Goal: Information Seeking & Learning: Learn about a topic

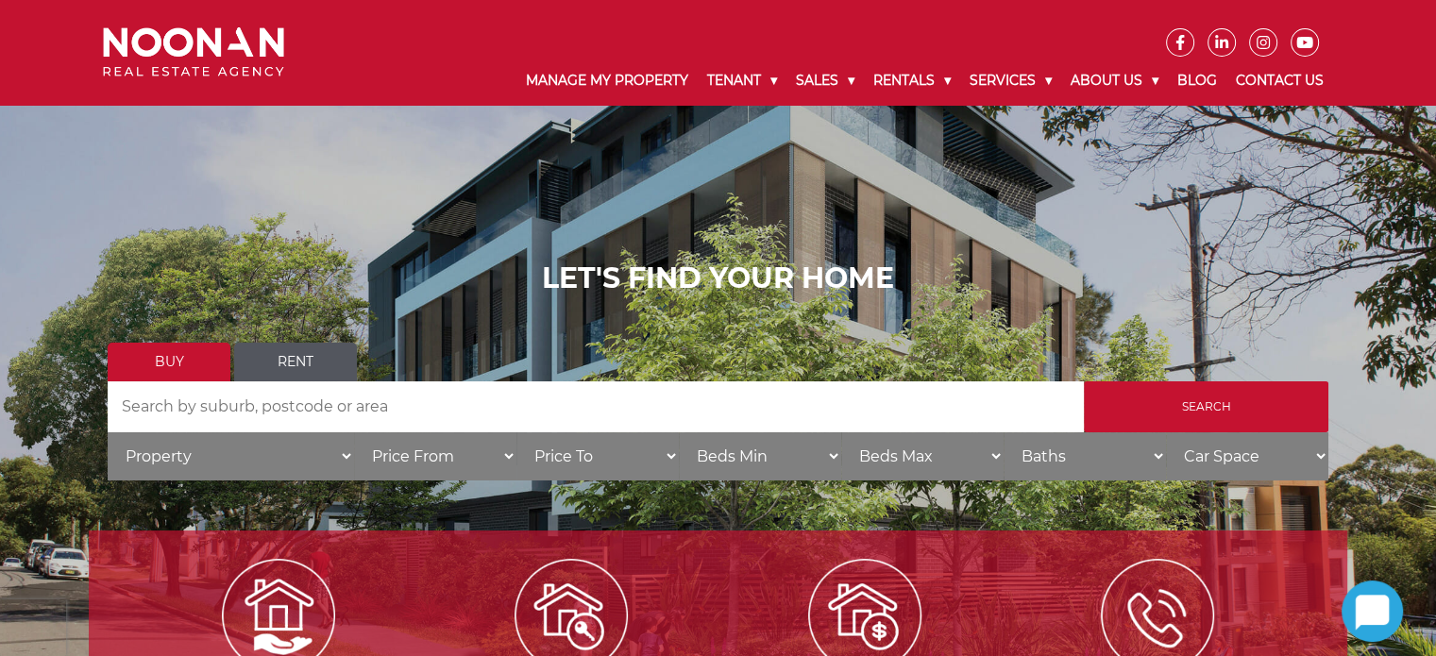
click at [376, 193] on div "LET'S FIND YOUR HOME Buy Rent Search Search by Address House Category Property …" at bounding box center [718, 377] width 1436 height 755
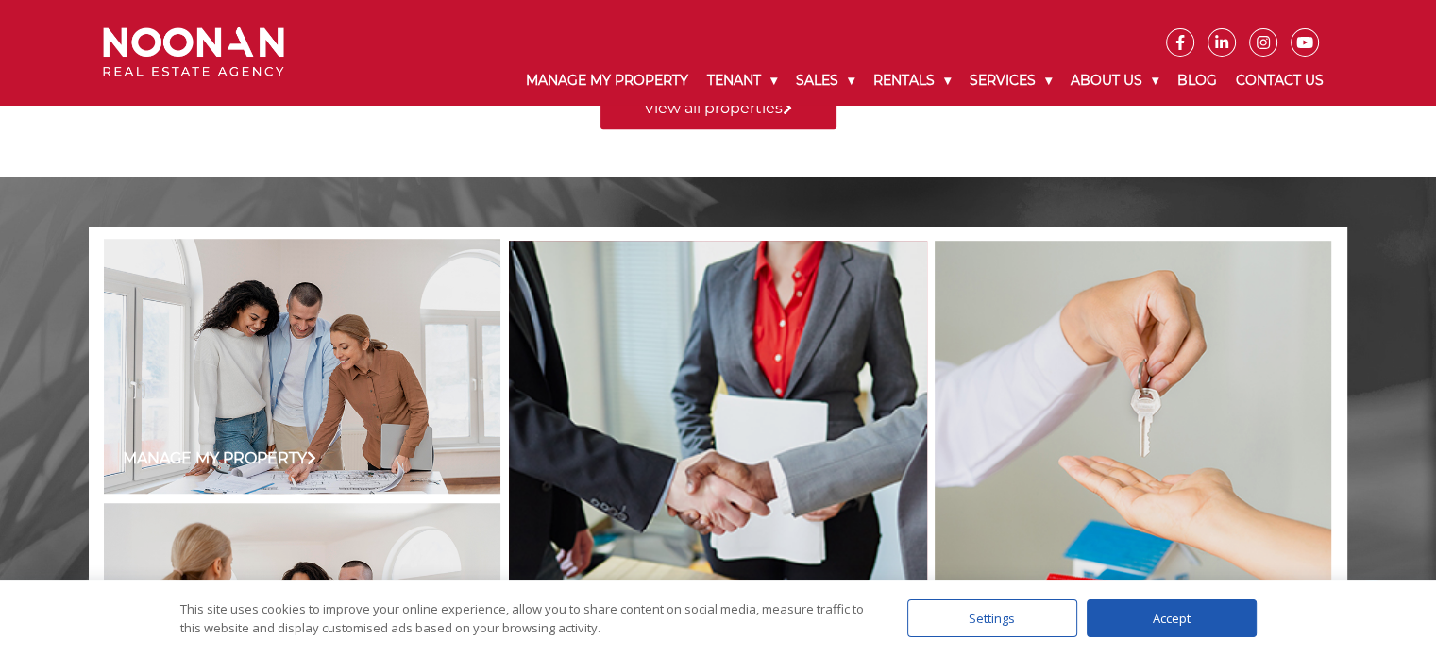
scroll to position [1605, 0]
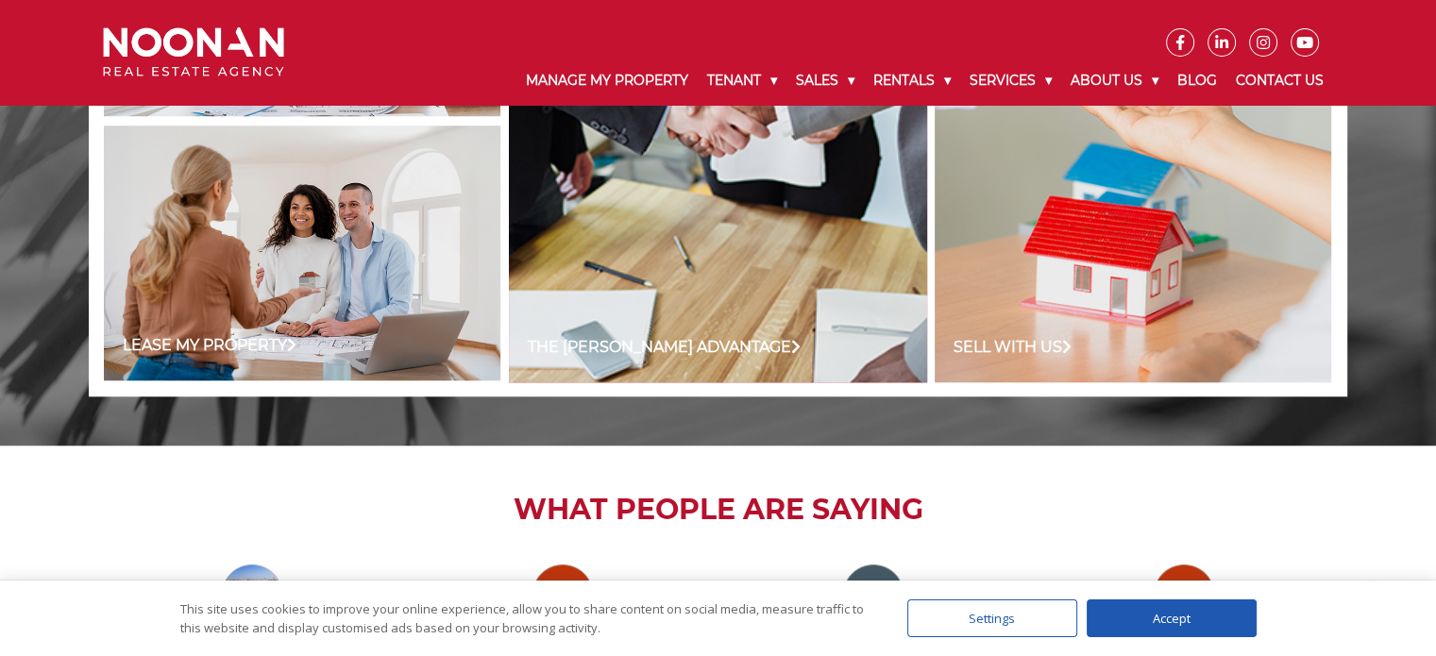
click at [1133, 451] on div "Accept" at bounding box center [1172, 619] width 170 height 38
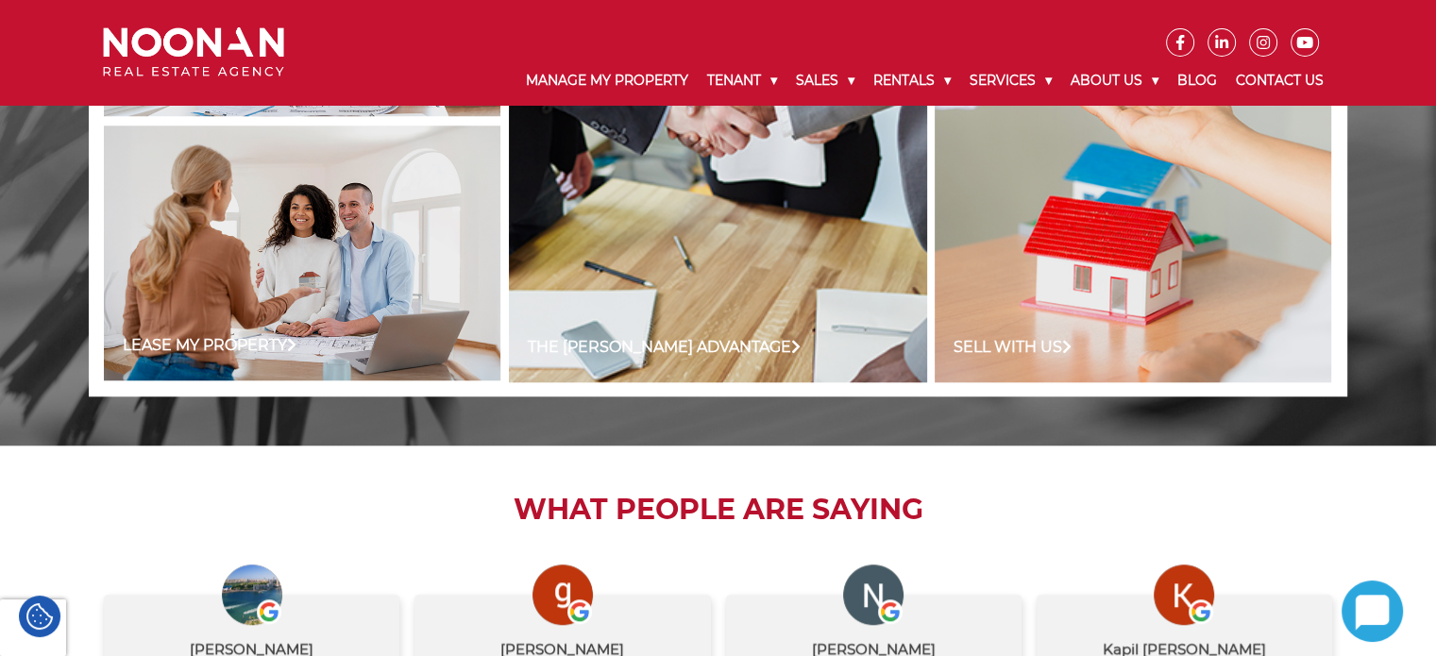
scroll to position [1882, 0]
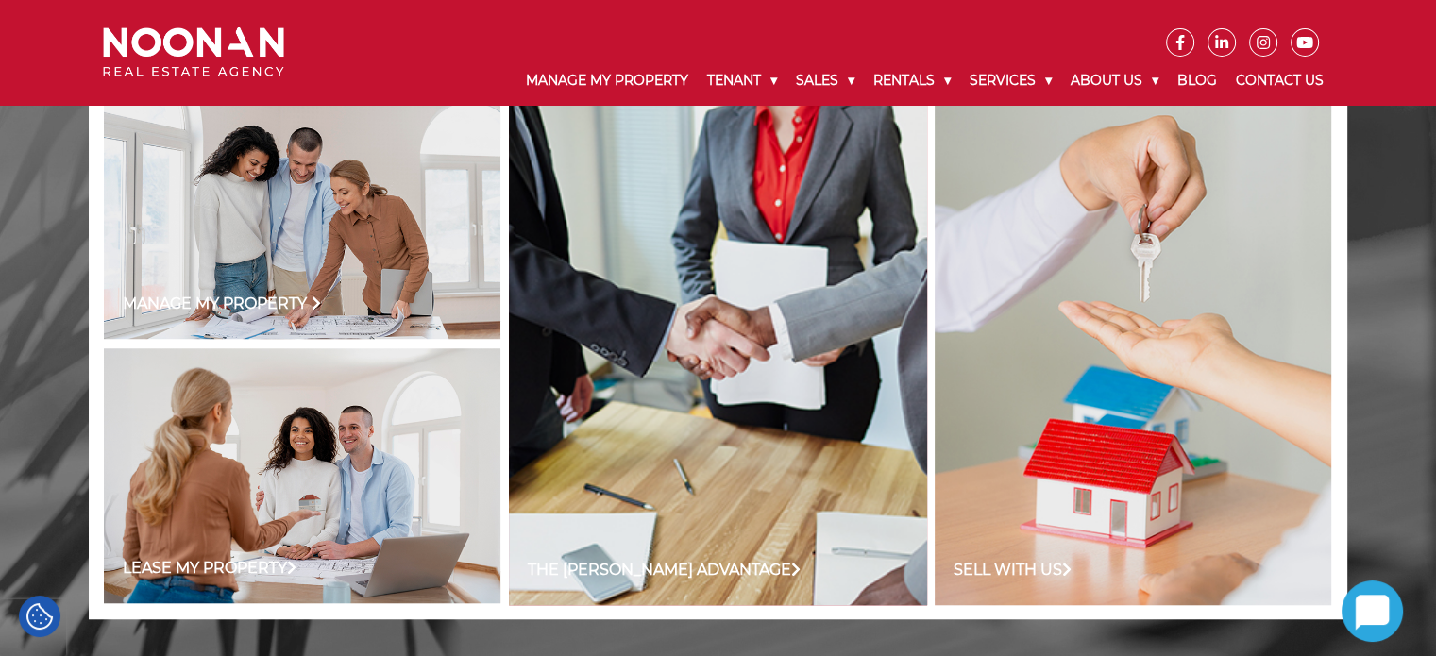
scroll to position [1277, 0]
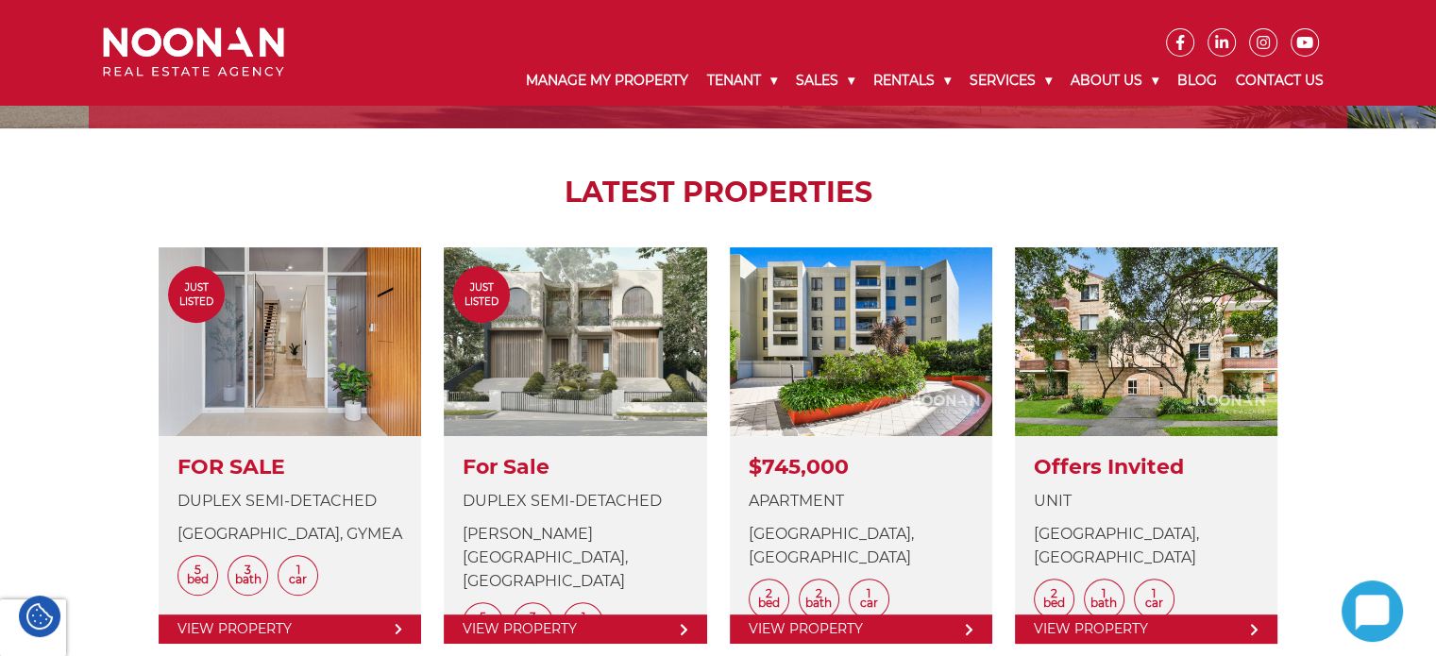
click at [852, 185] on h2 "LATEST PROPERTIES" at bounding box center [718, 193] width 1164 height 34
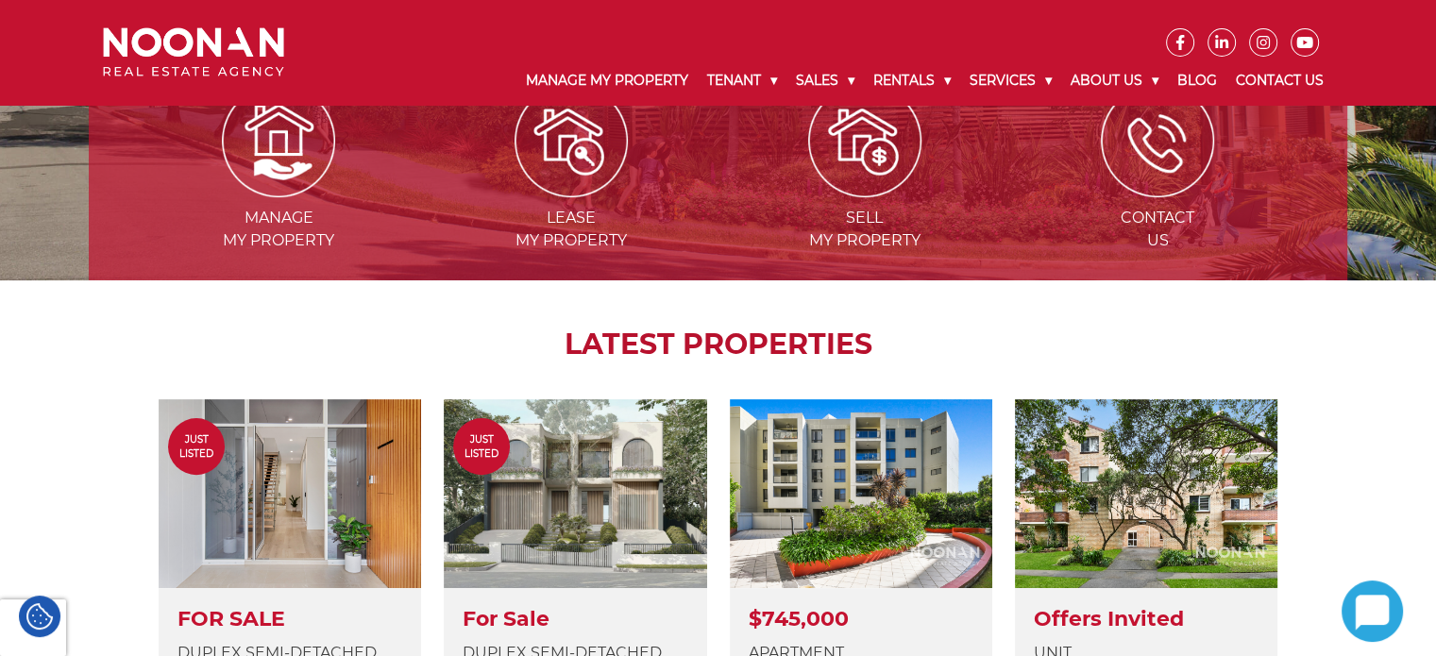
scroll to position [344, 0]
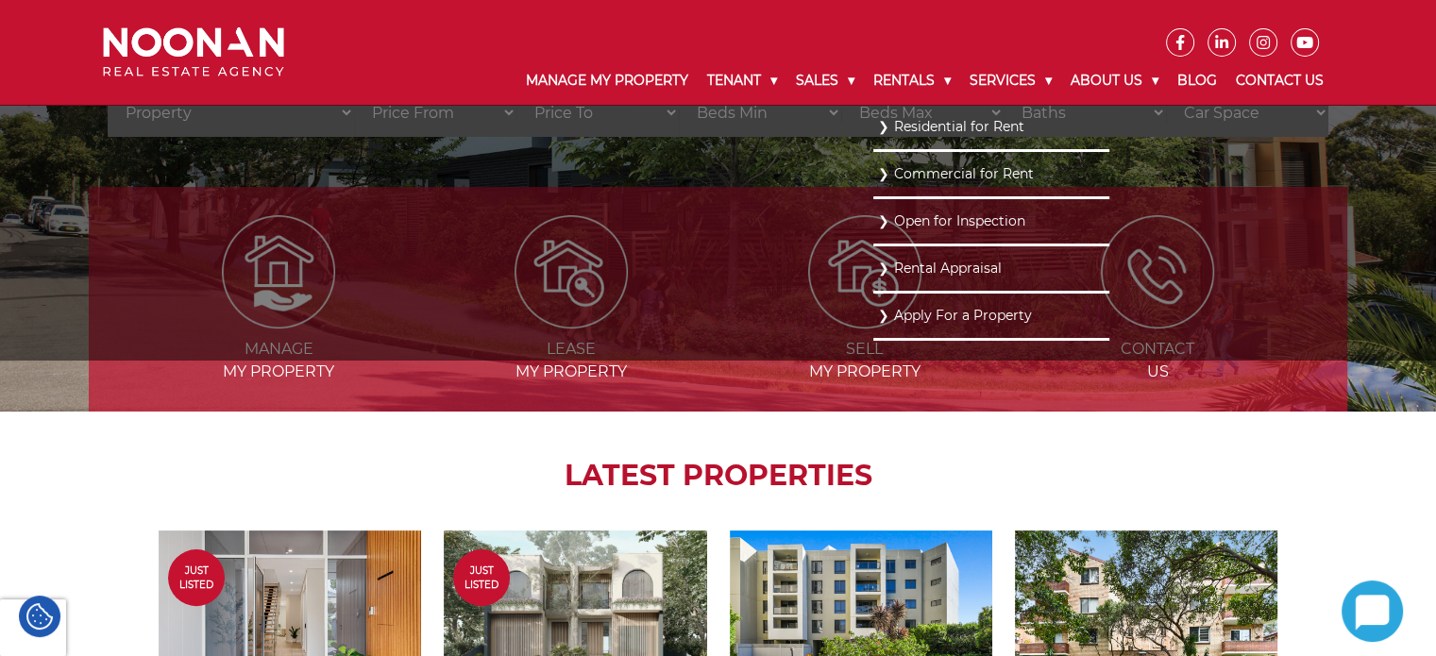
click at [909, 127] on link "Residential for Rent" at bounding box center [991, 126] width 227 height 25
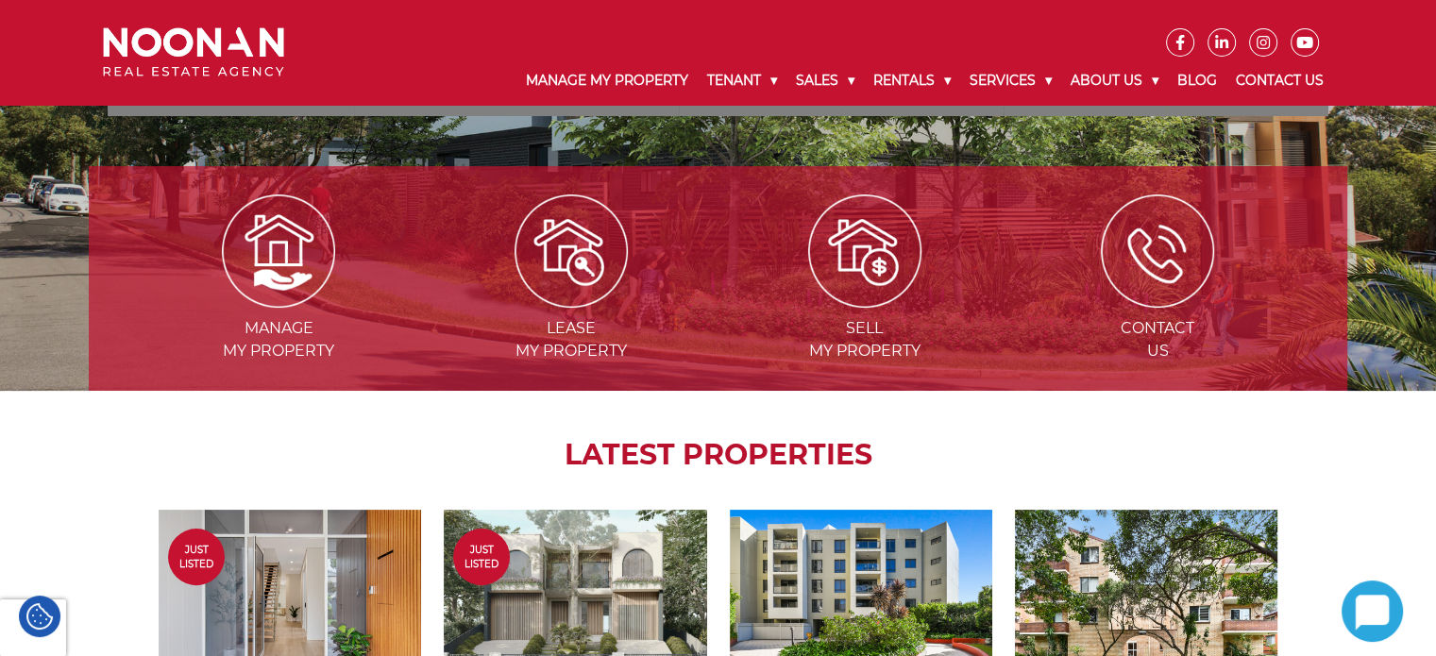
scroll to position [189, 0]
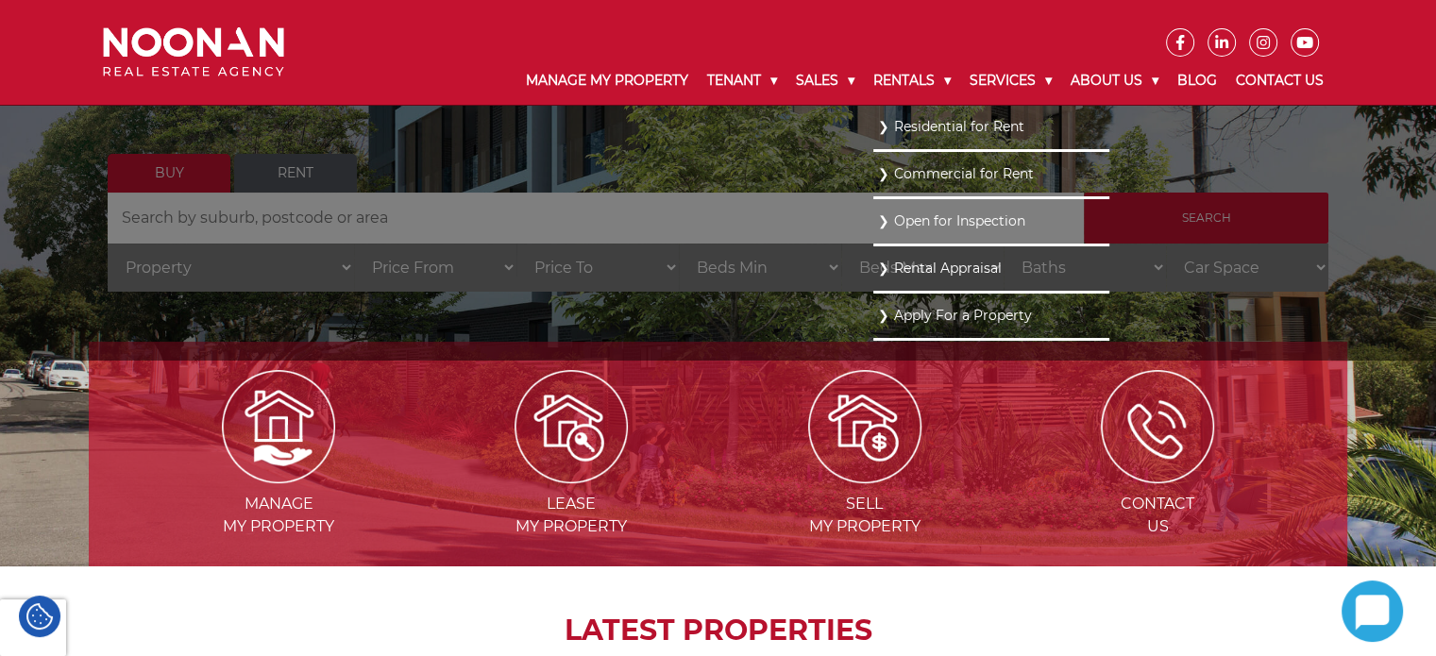
click at [907, 119] on link "Residential for Rent" at bounding box center [991, 126] width 227 height 25
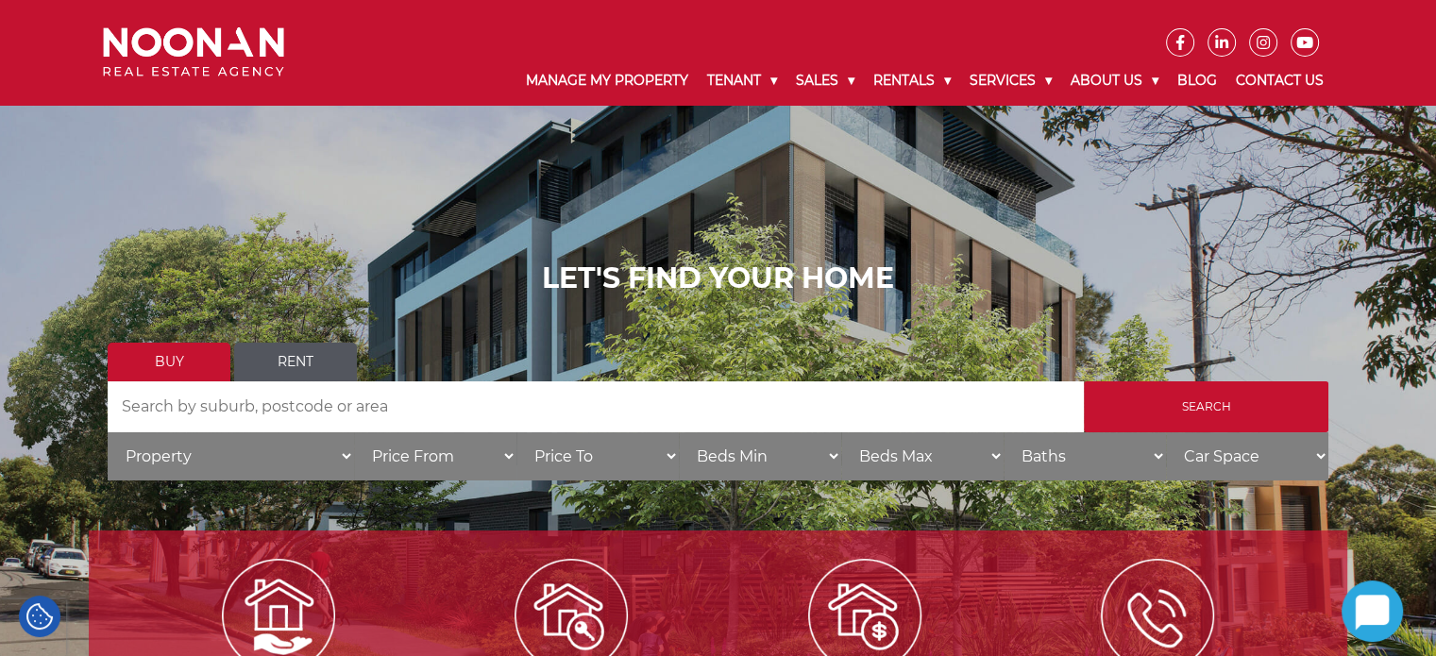
scroll to position [294, 0]
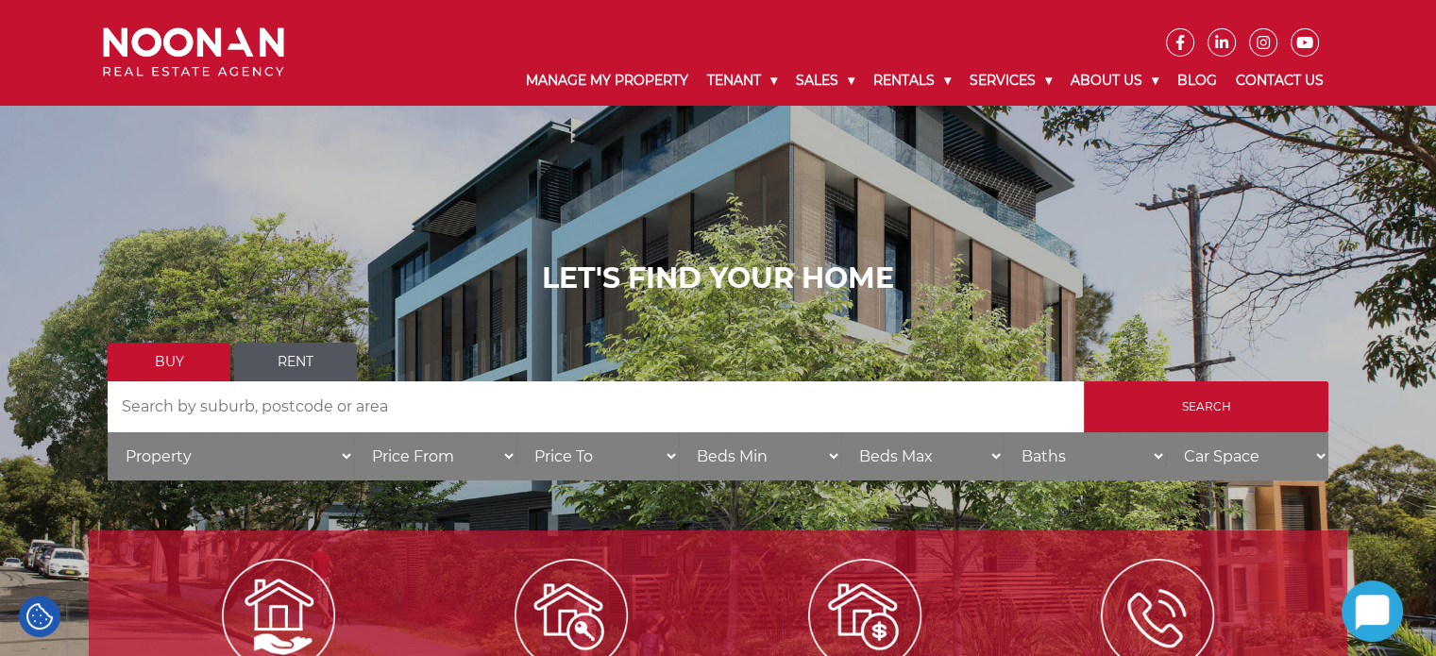
click at [742, 290] on h1 "LET'S FIND YOUR HOME" at bounding box center [718, 279] width 1221 height 34
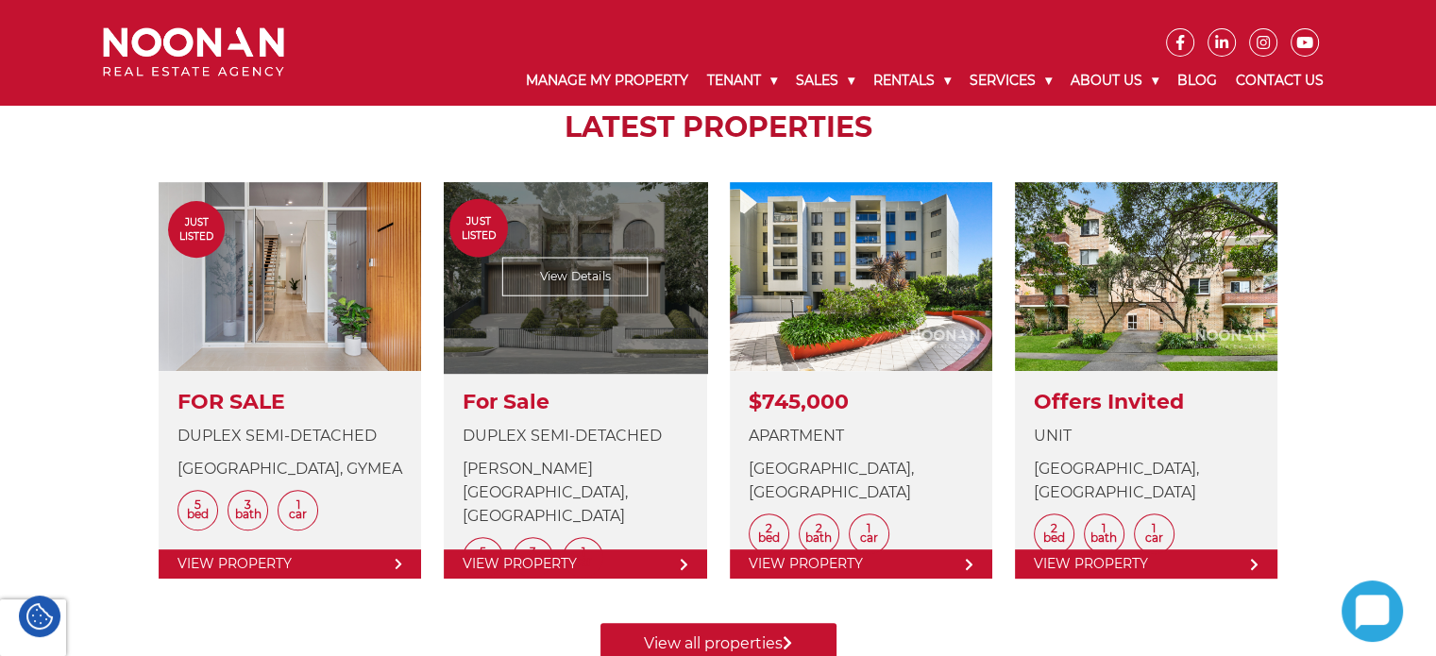
scroll to position [661, 0]
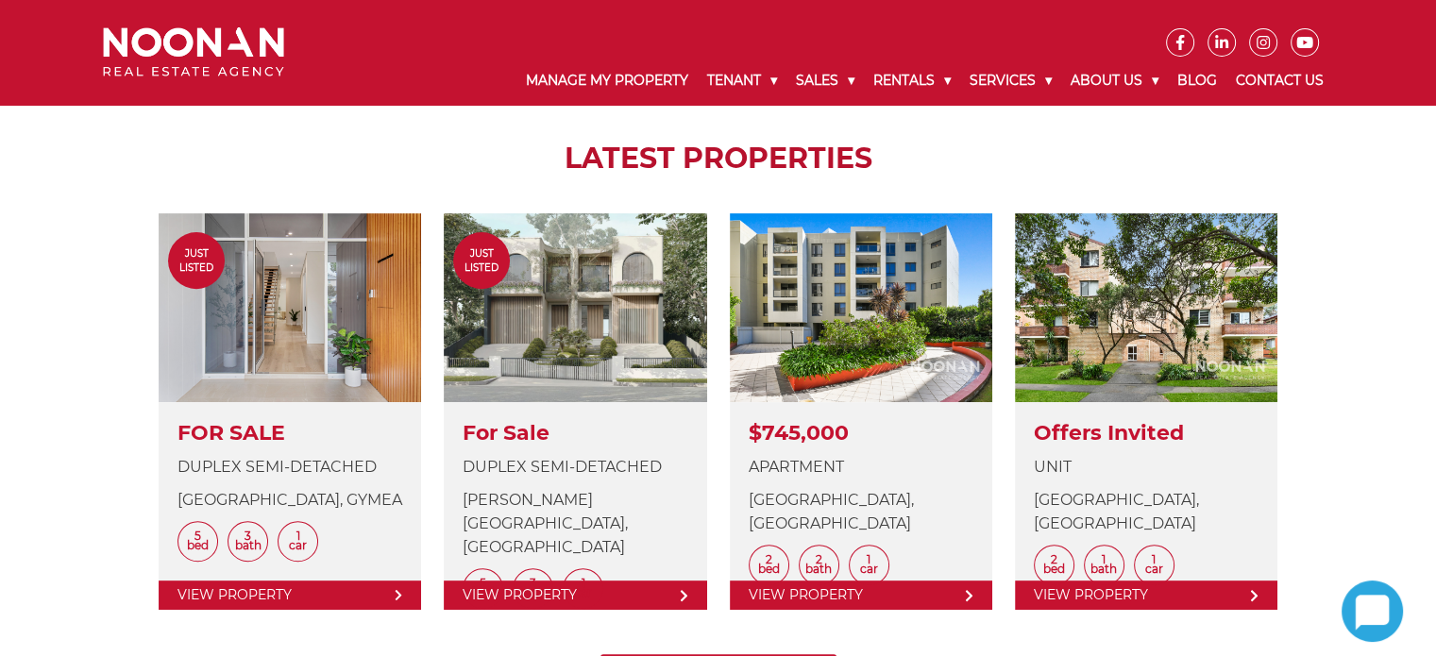
scroll to position [661, 0]
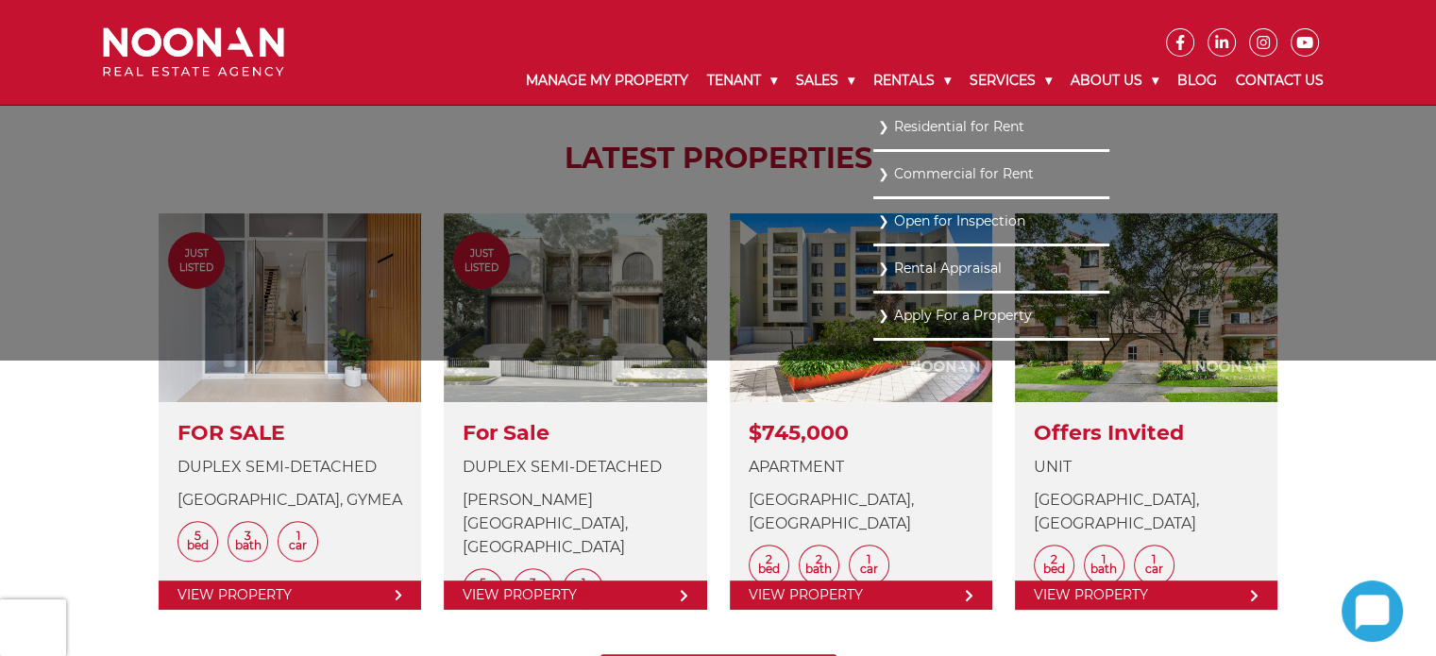
click at [913, 127] on link "Residential for Rent" at bounding box center [991, 126] width 227 height 25
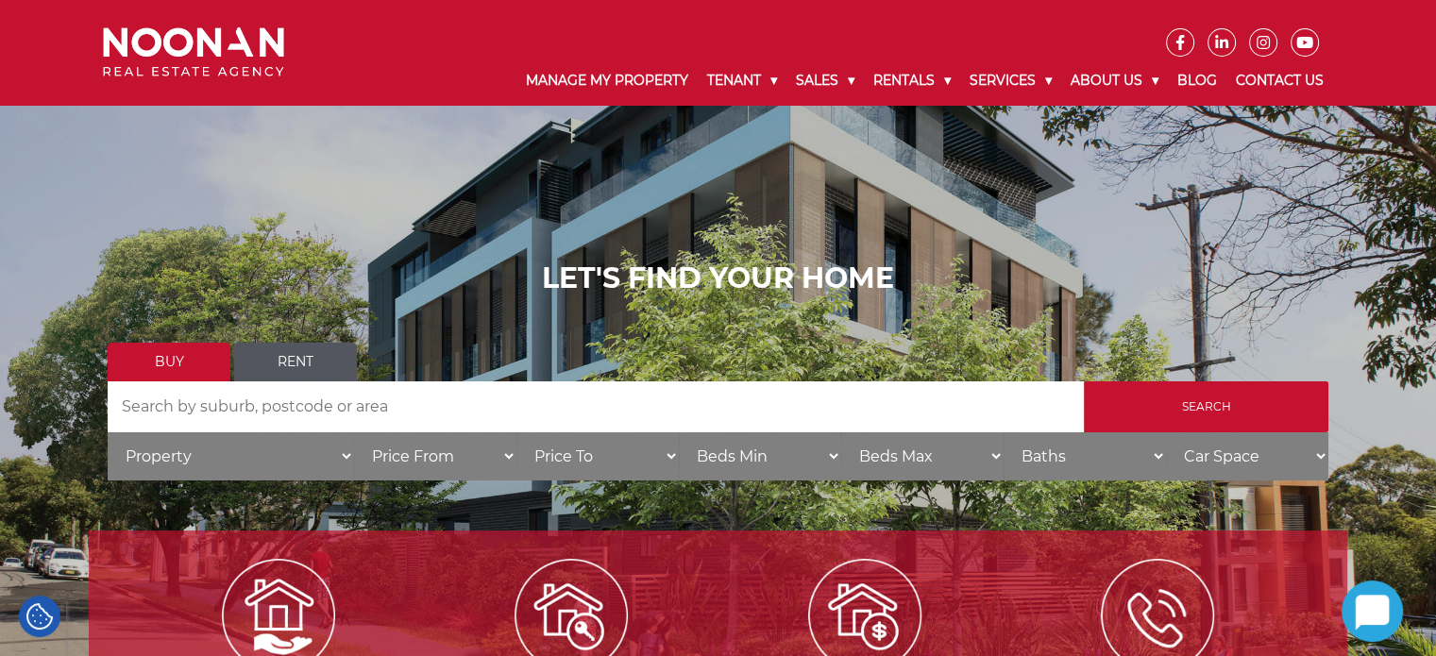
click at [142, 22] on div "Manage My Property Tenant Urgent & Emergency Repairs Repairs and Maintenance Re…" at bounding box center [718, 52] width 1259 height 105
click at [137, 43] on img at bounding box center [193, 52] width 181 height 50
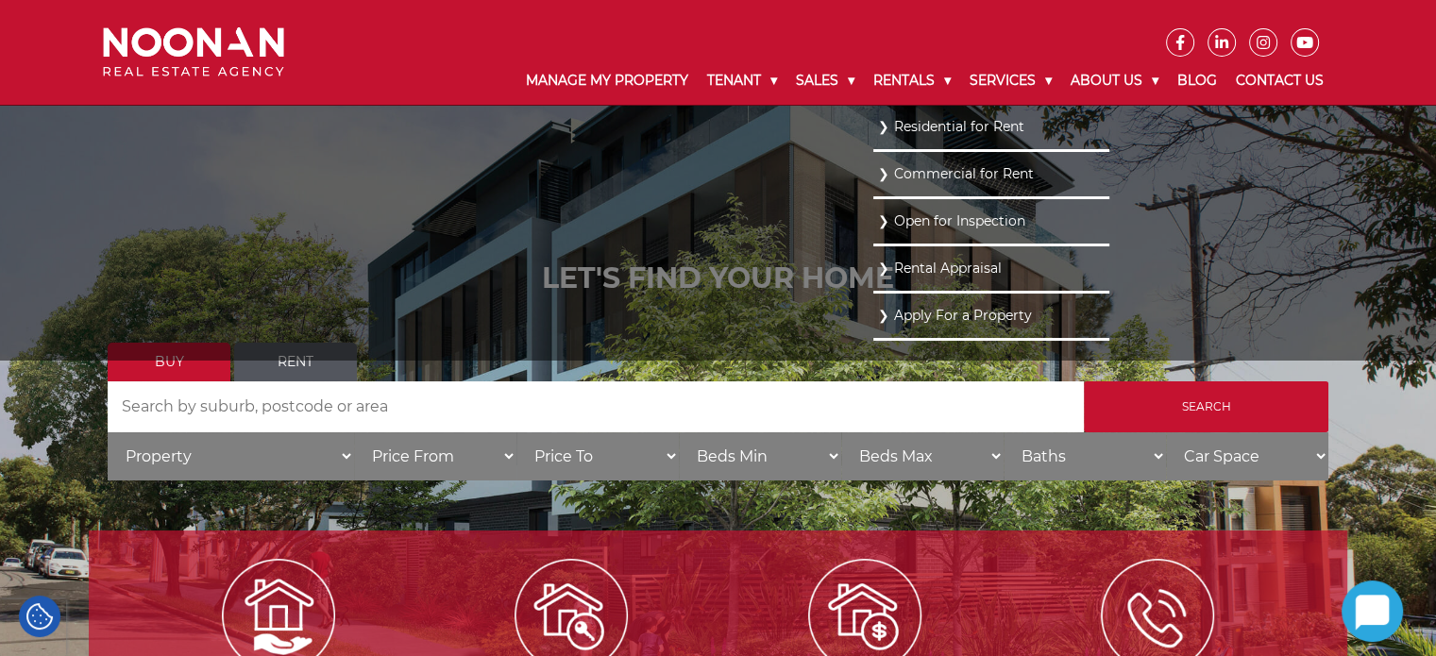
click at [904, 128] on link "Residential for Rent" at bounding box center [991, 126] width 227 height 25
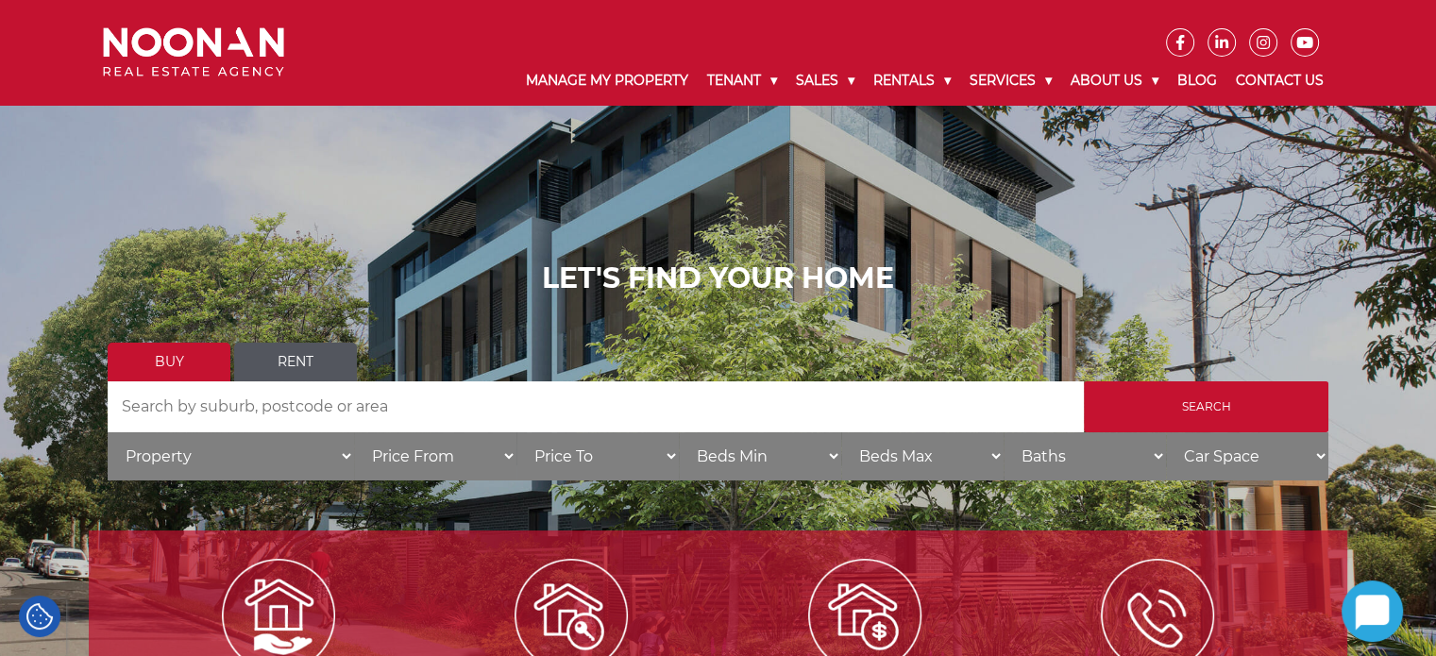
click at [178, 40] on img at bounding box center [193, 52] width 181 height 50
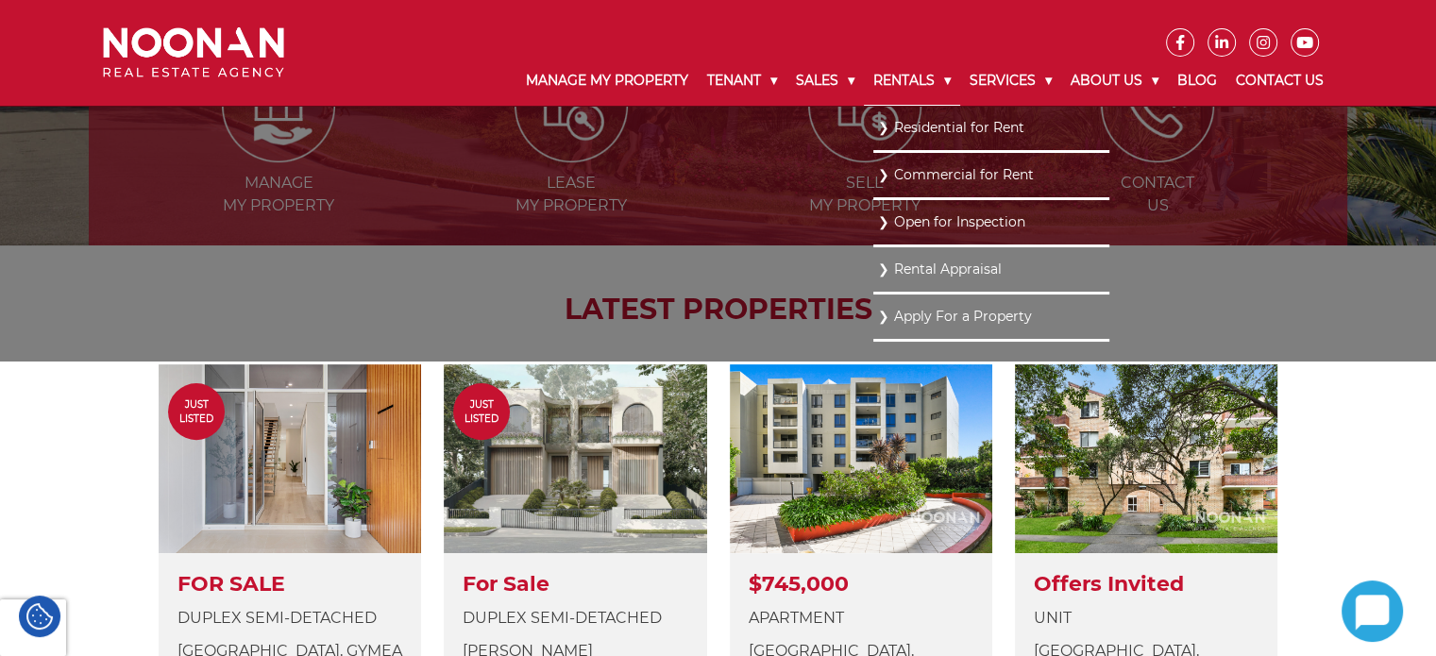
scroll to position [283, 0]
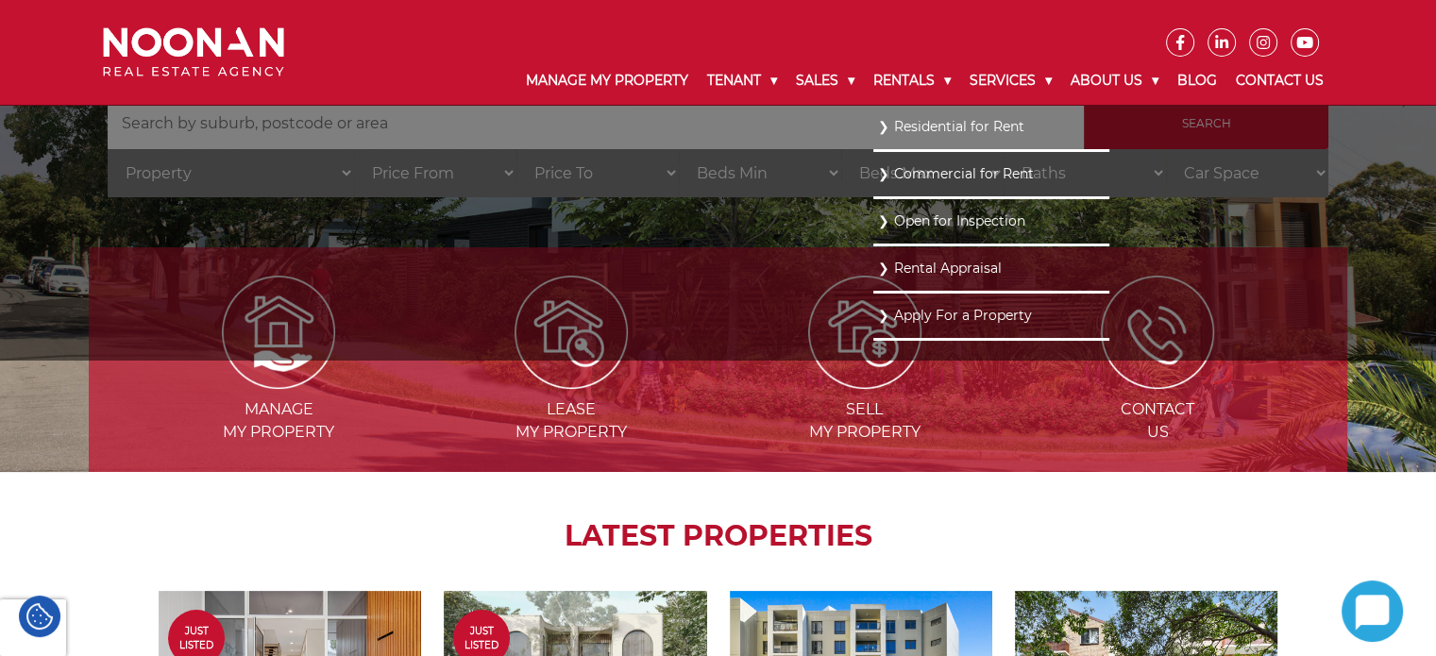
click at [891, 127] on link "Residential for Rent" at bounding box center [991, 126] width 227 height 25
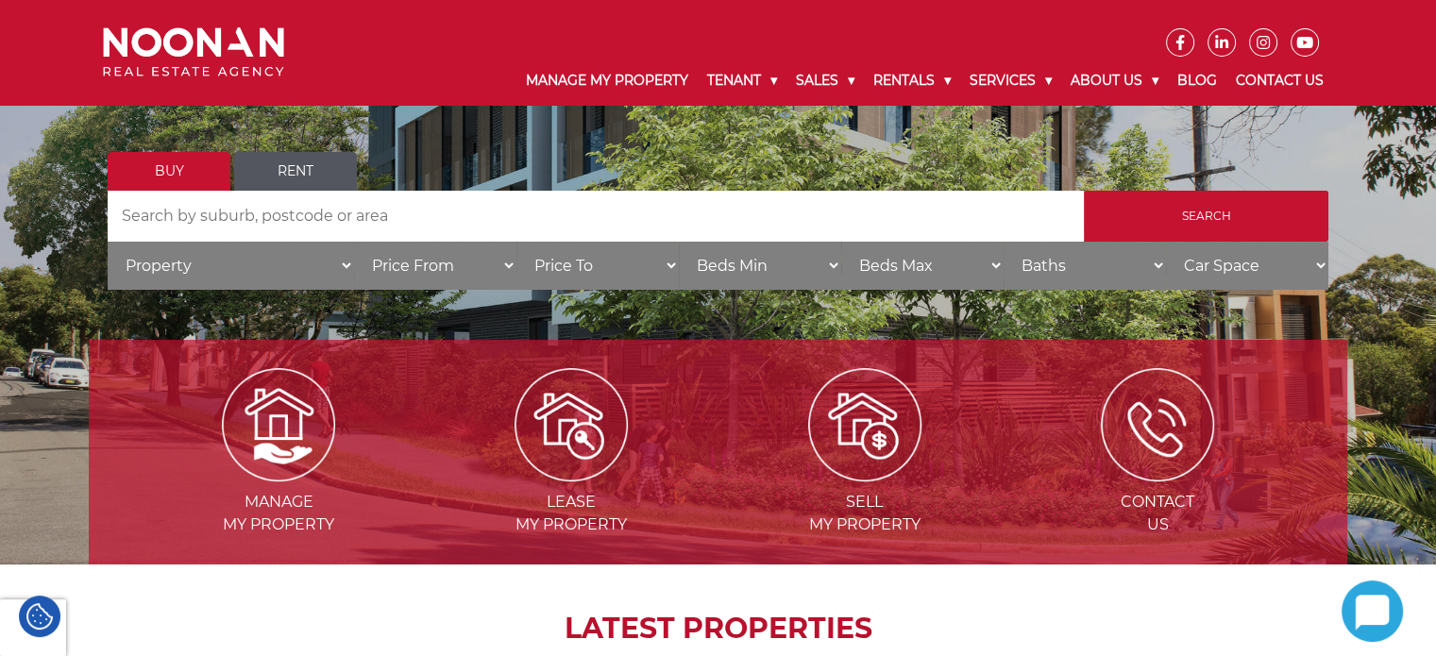
scroll to position [567, 0]
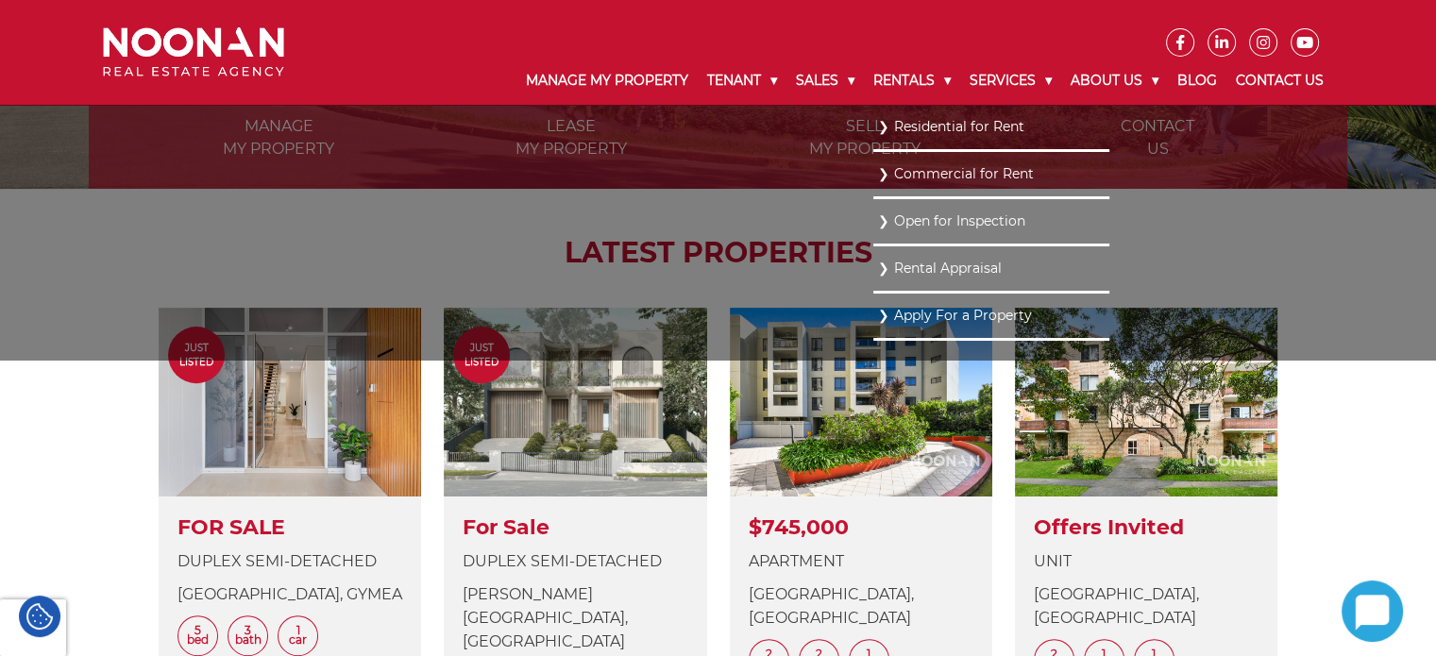
click at [906, 139] on li "Residential for Rent" at bounding box center [991, 128] width 236 height 47
click at [910, 131] on link "Residential for Rent" at bounding box center [991, 126] width 227 height 25
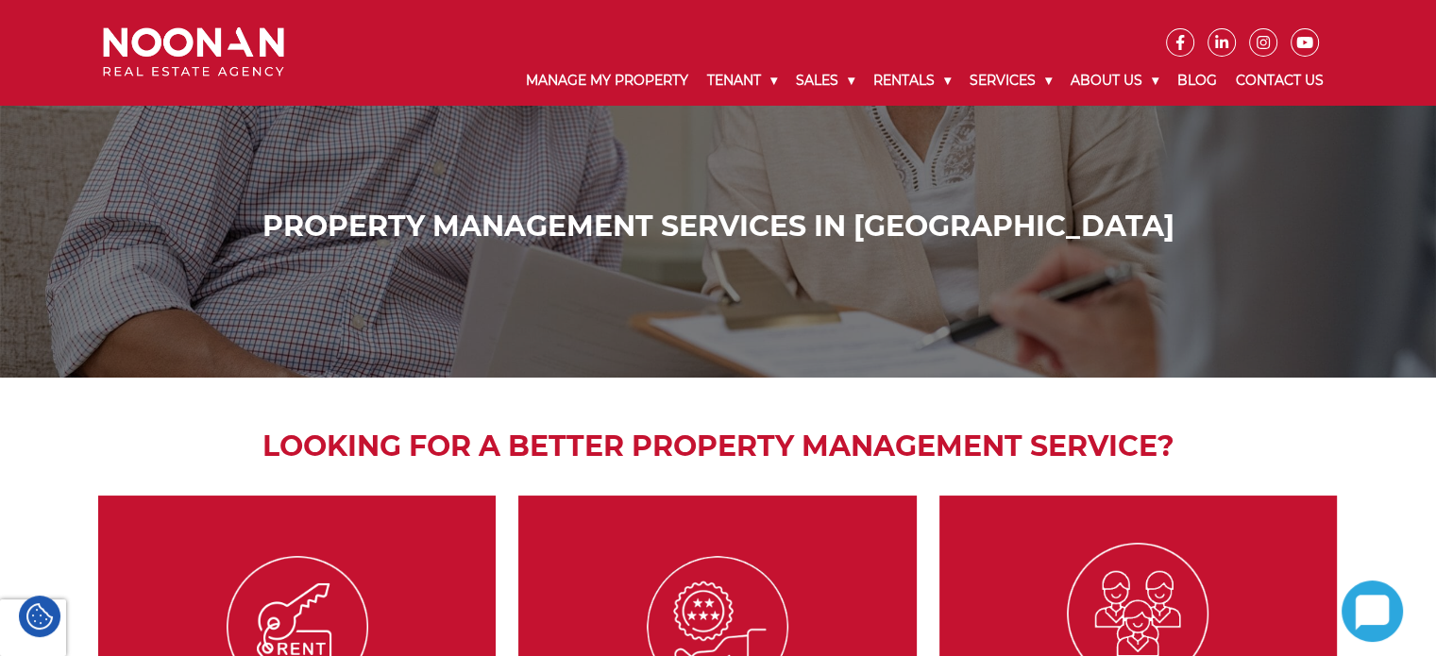
click at [215, 49] on img at bounding box center [193, 52] width 181 height 50
click at [321, 173] on div "Property Management Services in [GEOGRAPHIC_DATA]" at bounding box center [718, 189] width 1436 height 378
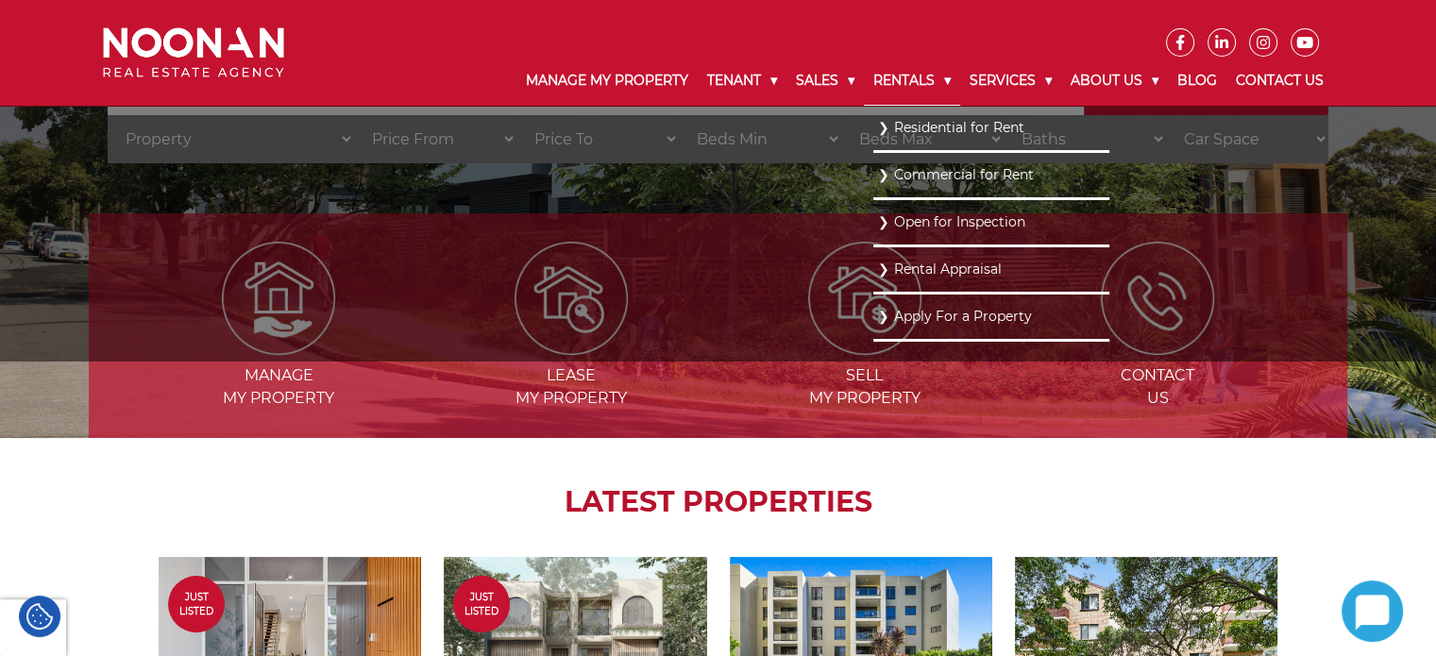
click at [906, 75] on link "Rentals" at bounding box center [912, 81] width 96 height 49
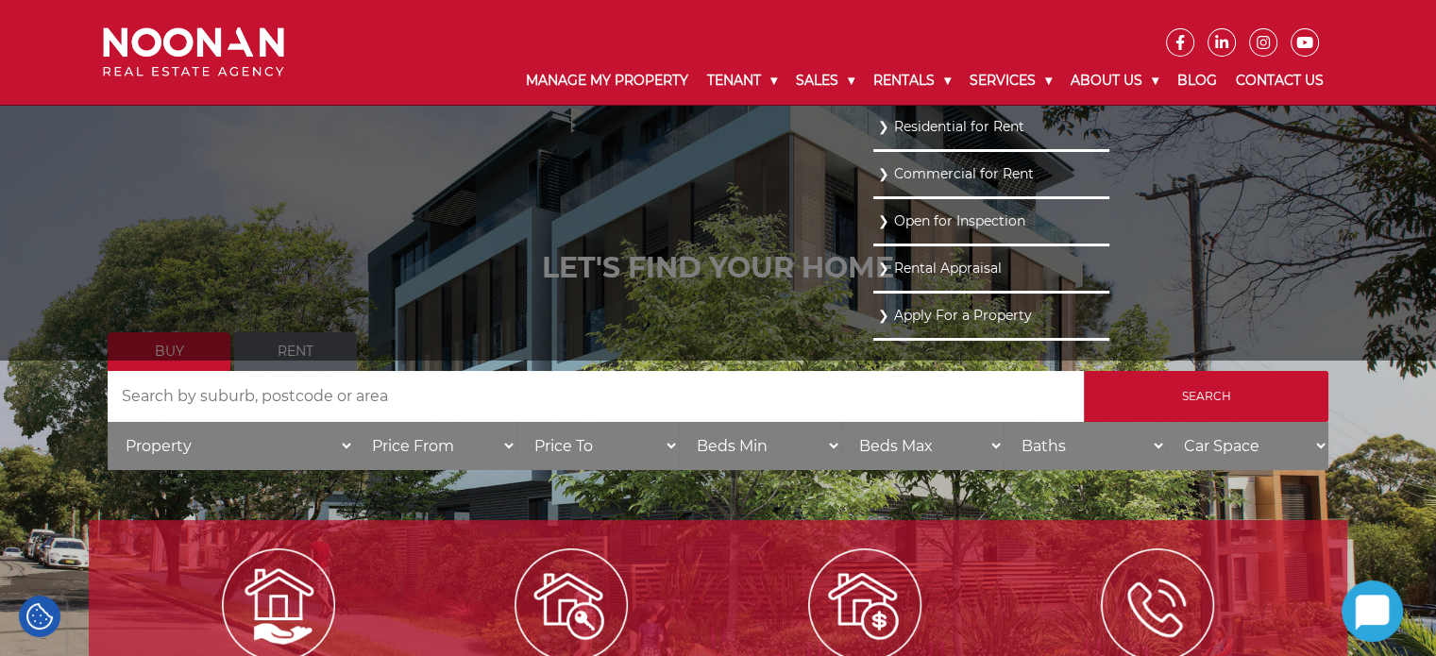
click at [910, 129] on link "Residential for Rent" at bounding box center [991, 126] width 227 height 25
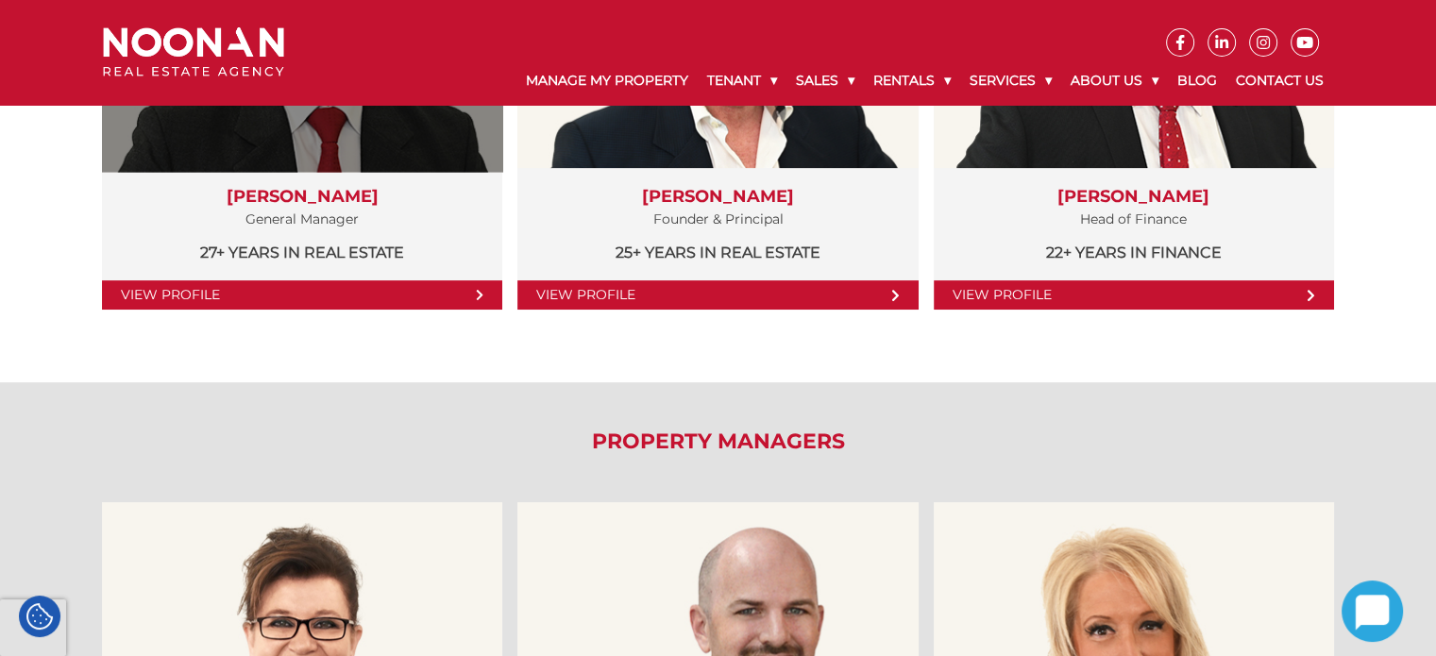
scroll to position [567, 0]
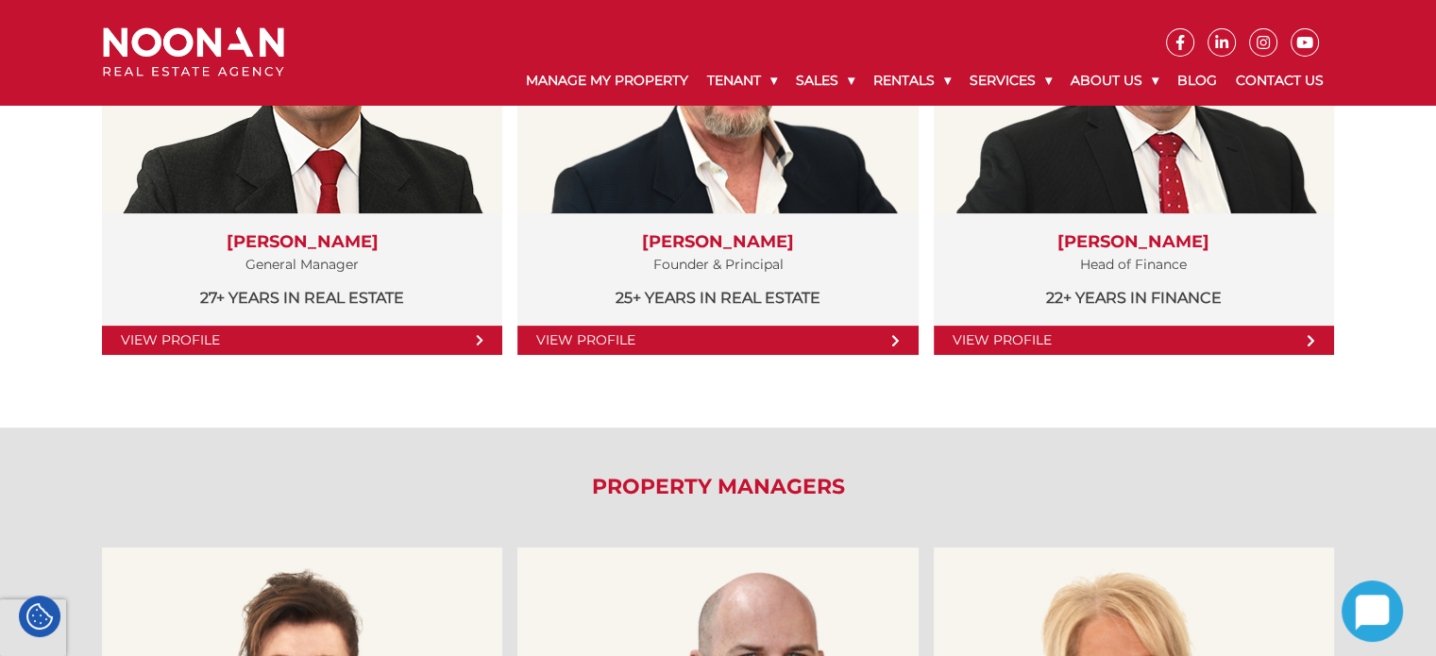
click at [230, 64] on img at bounding box center [193, 52] width 181 height 50
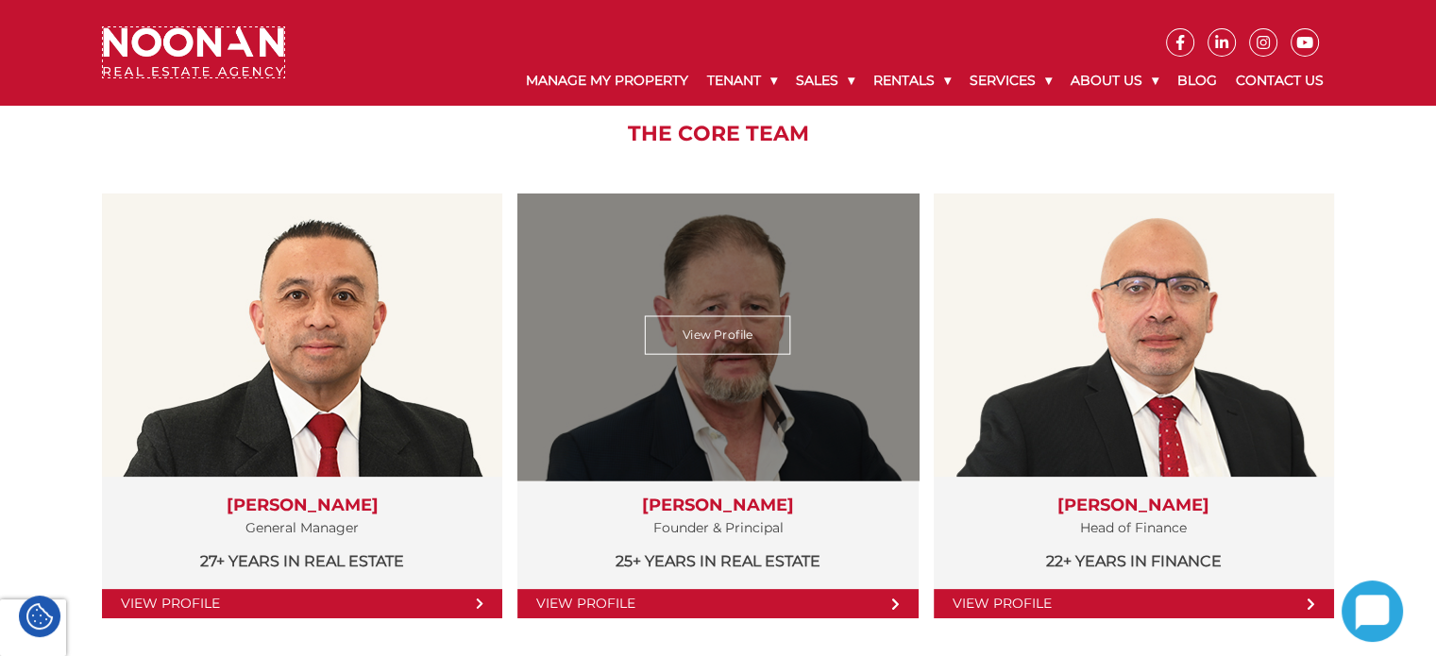
scroll to position [283, 0]
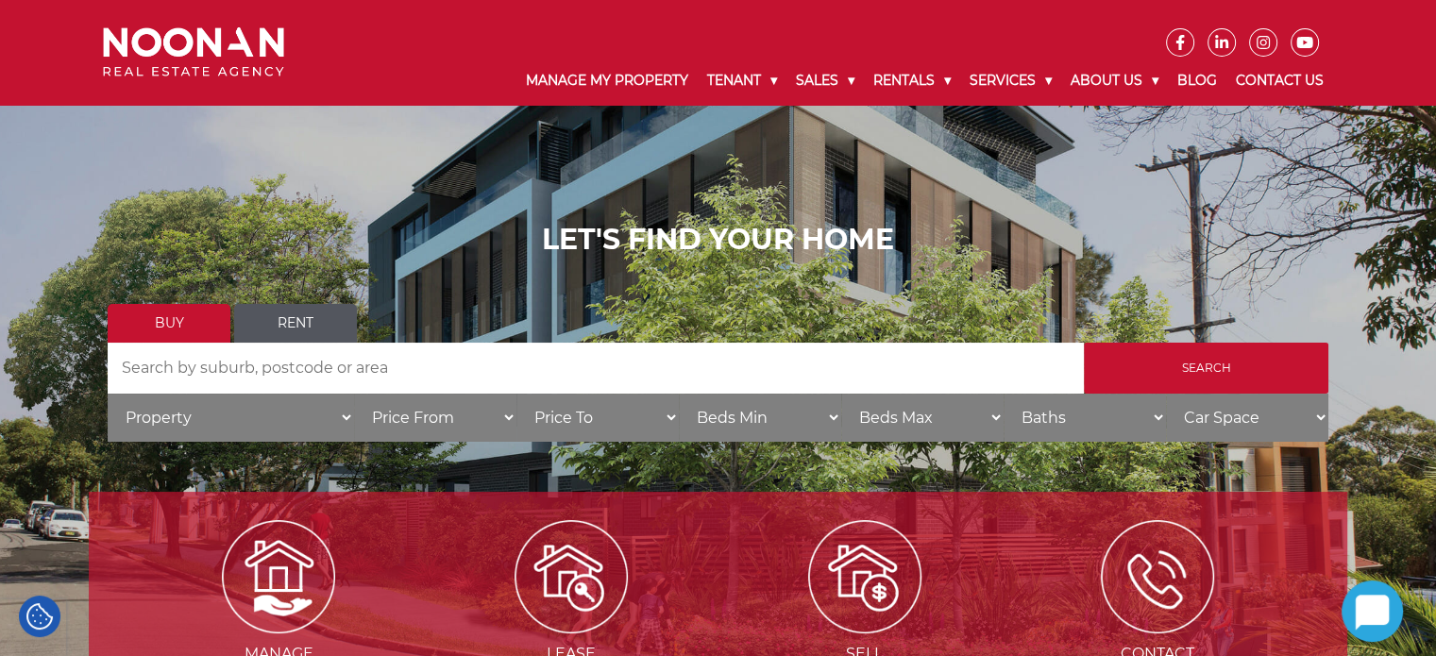
scroll to position [661, 0]
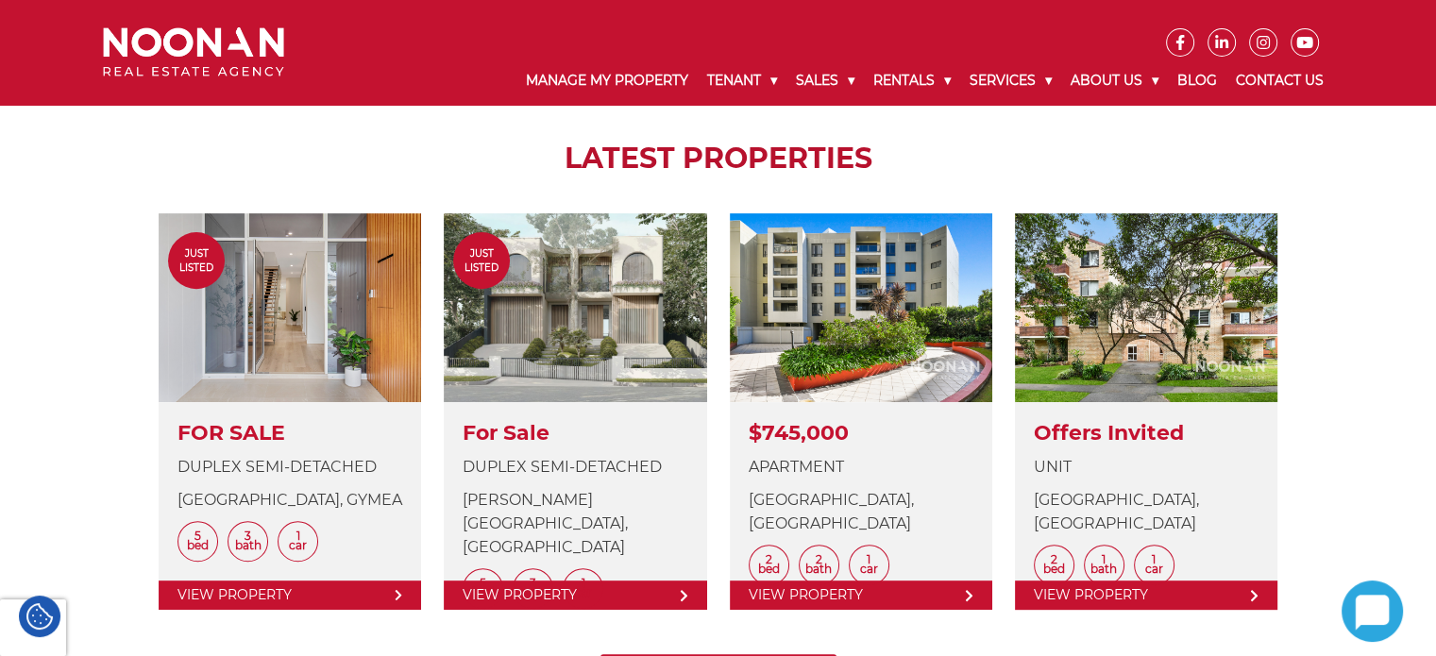
click at [59, 373] on div "Manage my Property Lease my Property Sell my Property Contact Us LATEST PROPERT…" at bounding box center [718, 282] width 1436 height 921
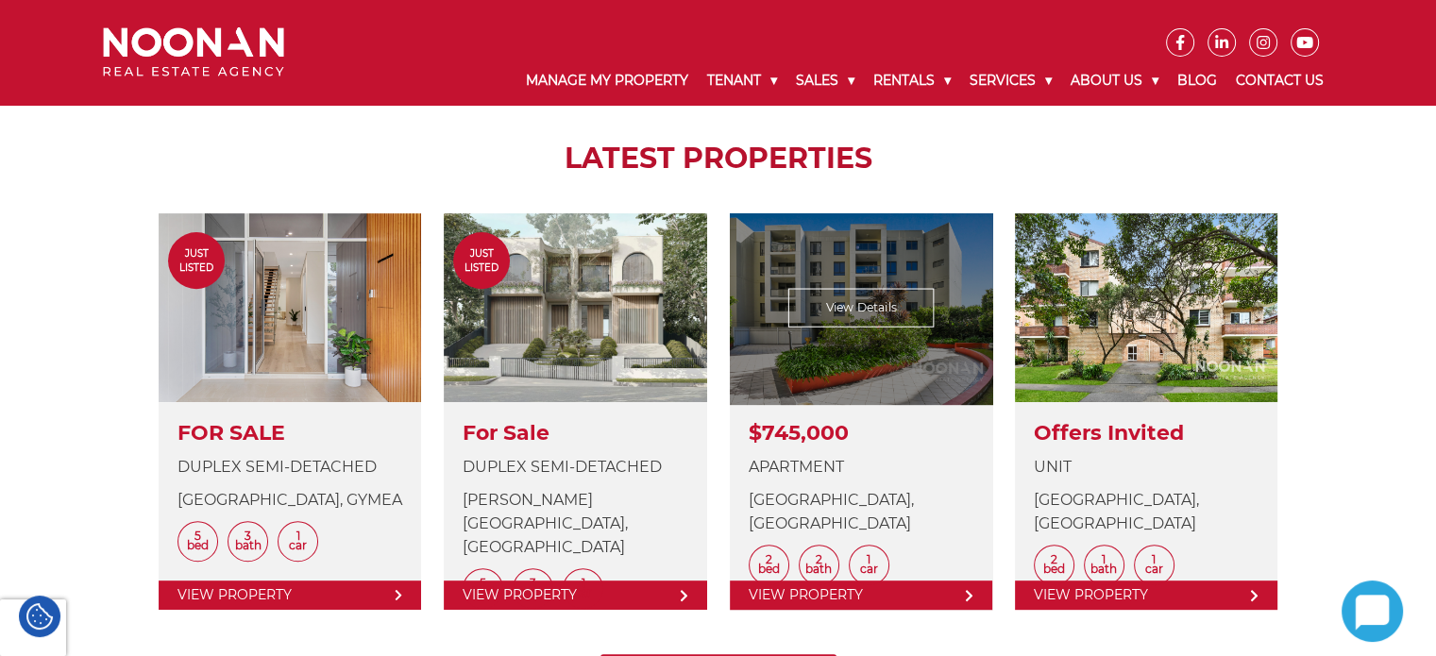
scroll to position [472, 0]
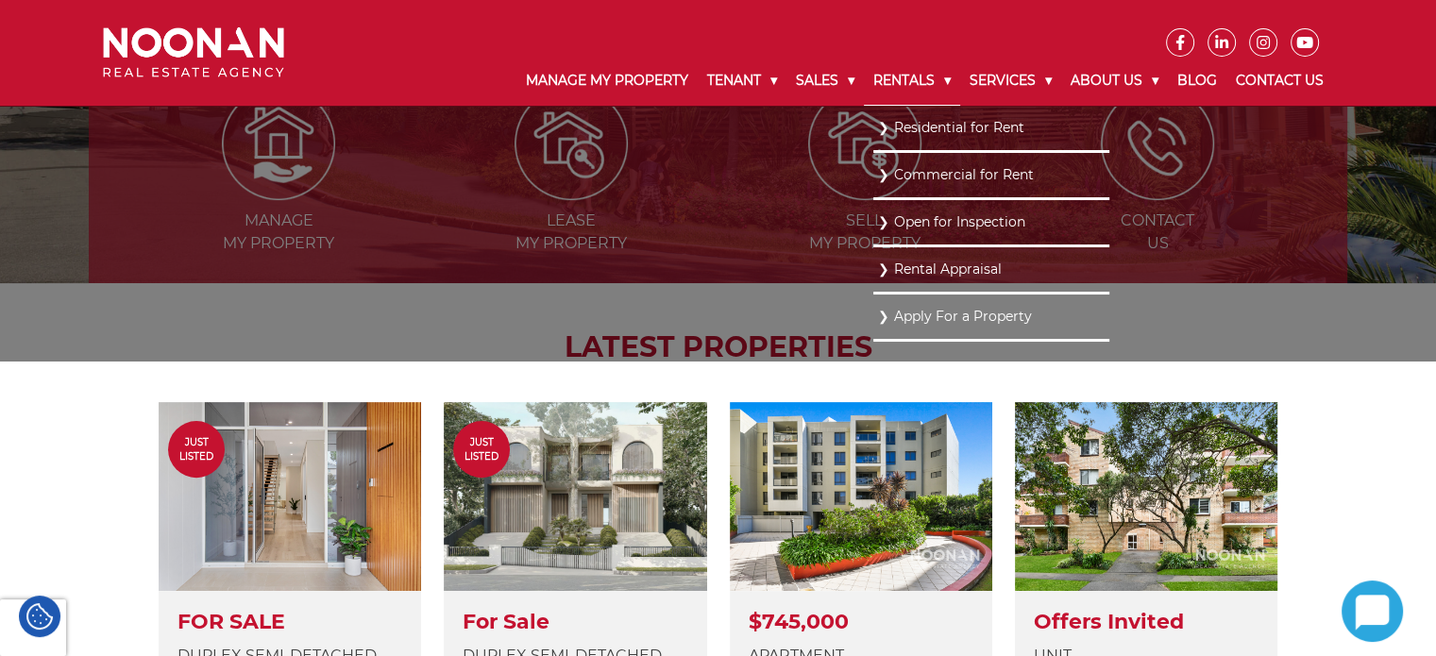
click at [895, 83] on link "Rentals" at bounding box center [912, 81] width 96 height 49
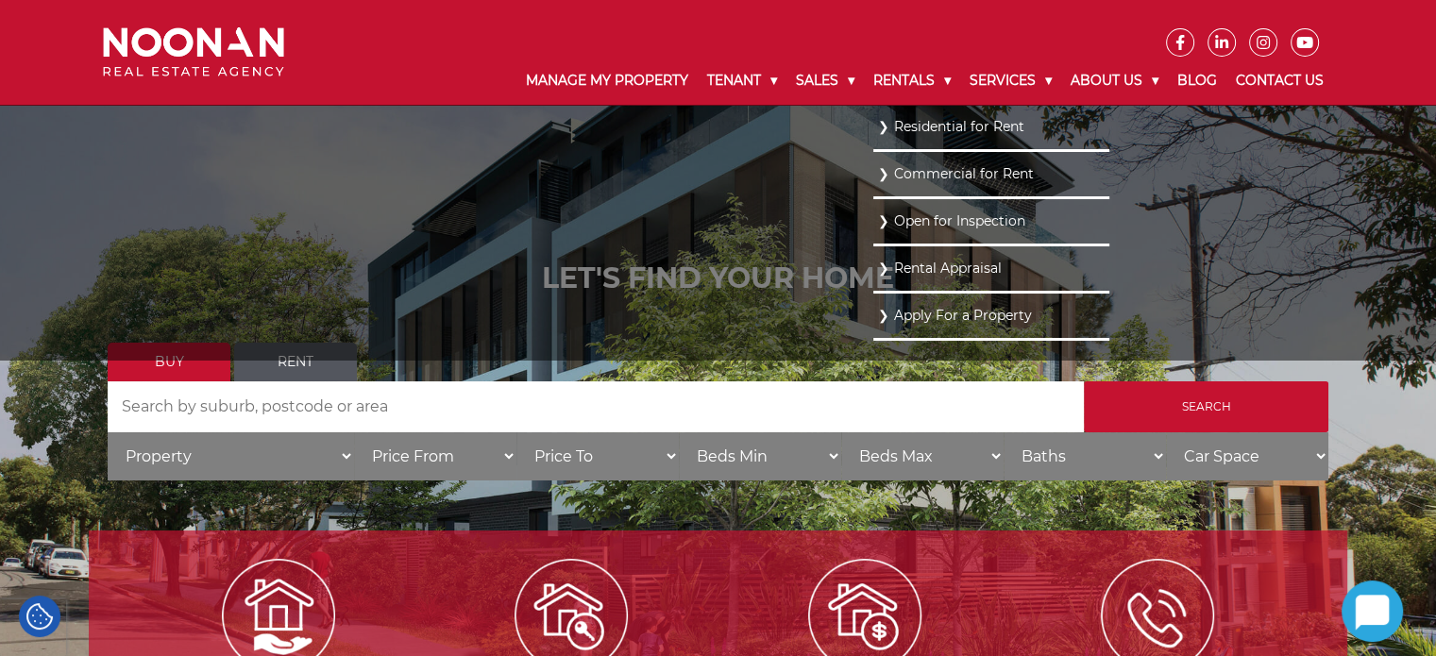
click at [917, 119] on link "Residential for Rent" at bounding box center [991, 126] width 227 height 25
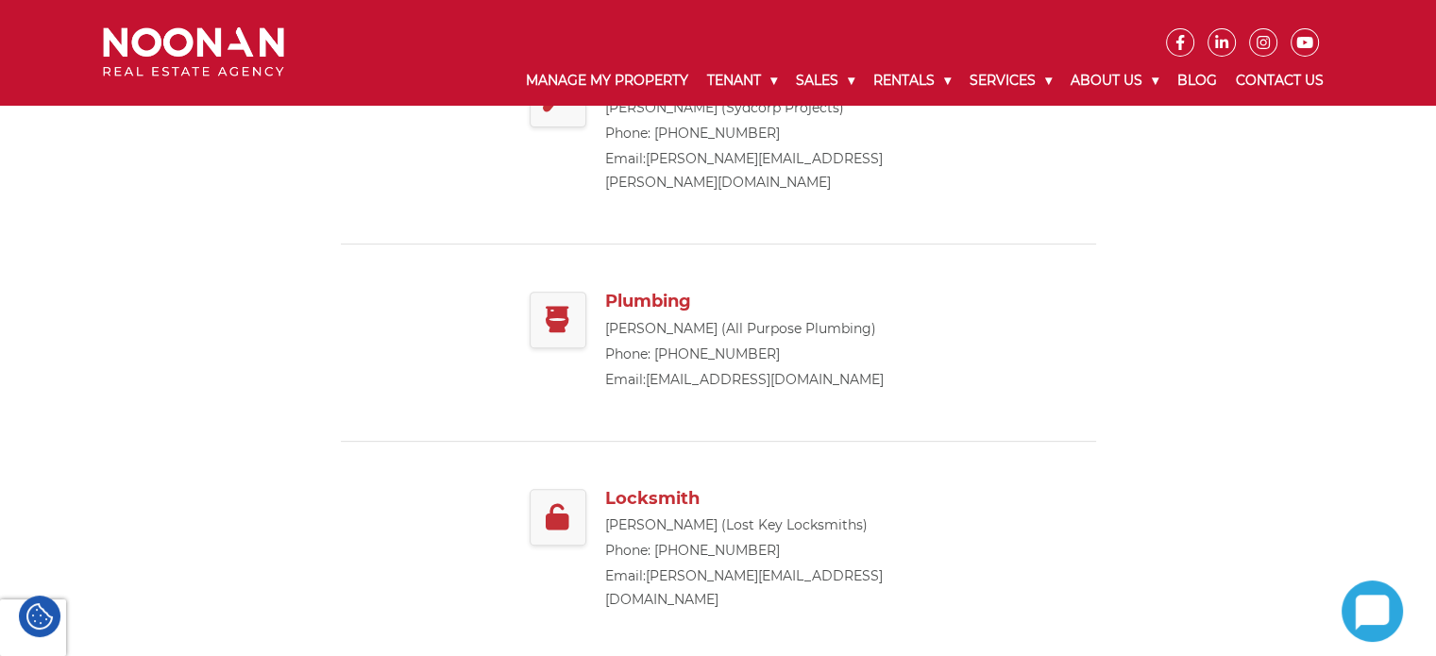
scroll to position [472, 0]
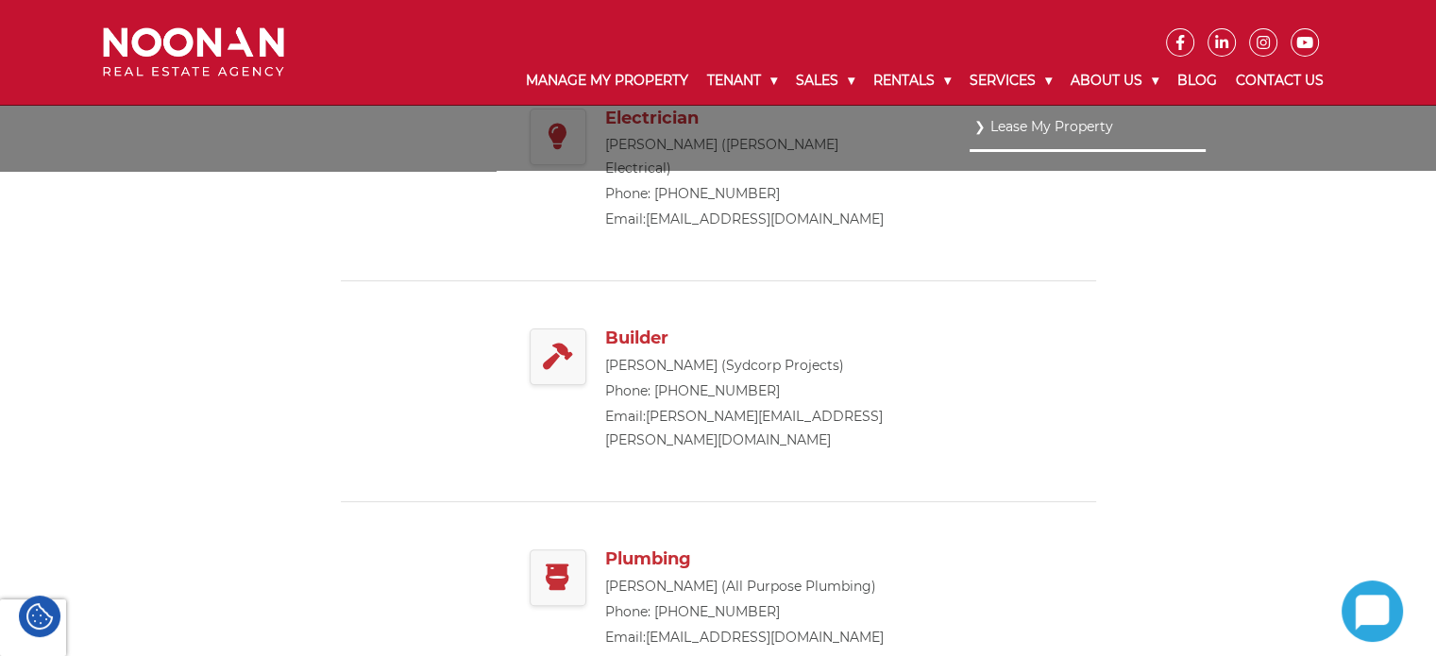
click at [970, 129] on ul "Lease My Property" at bounding box center [1088, 138] width 236 height 66
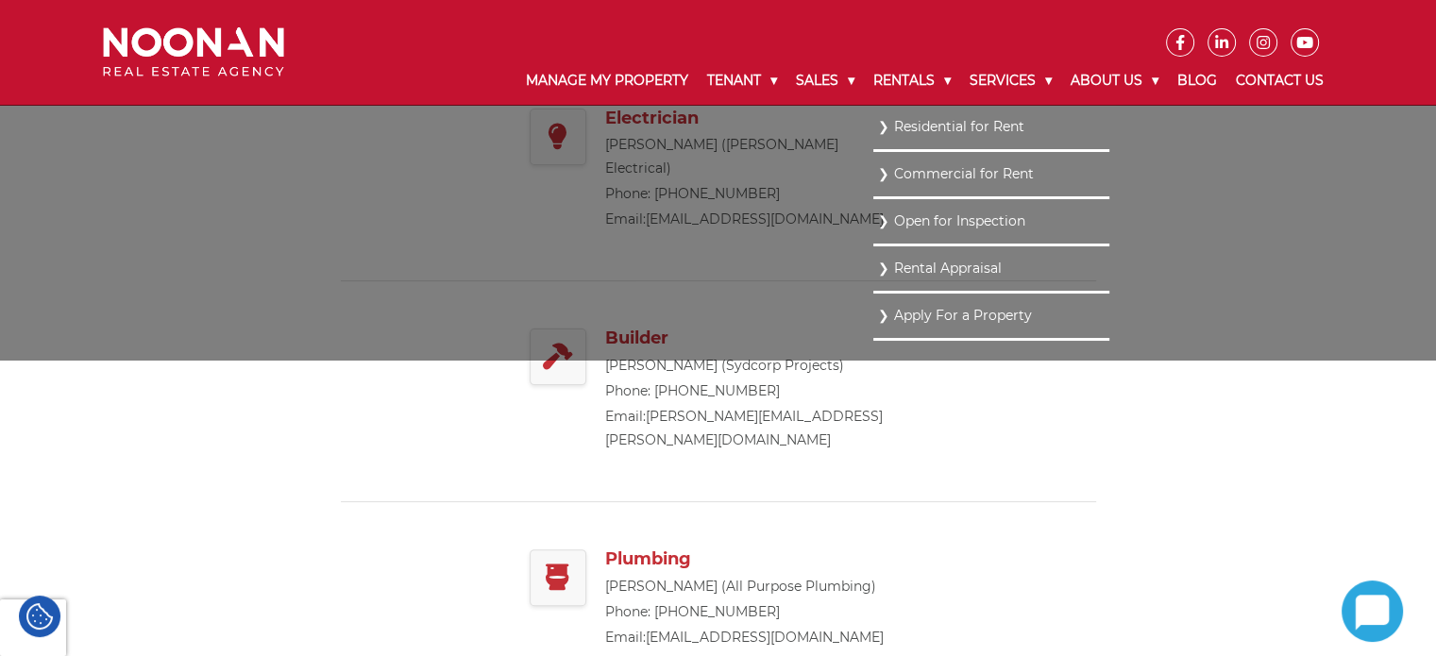
click at [912, 138] on link "Residential for Rent" at bounding box center [991, 126] width 227 height 25
